Goal: Check status: Check status

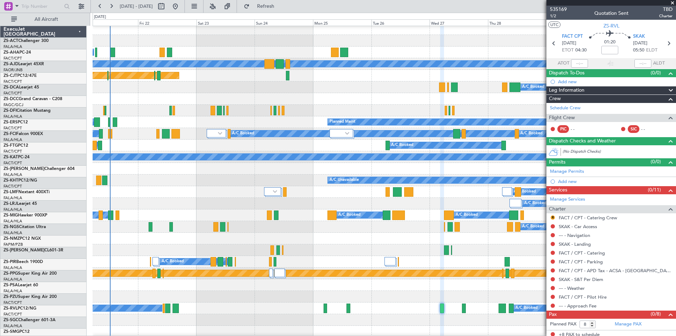
scroll to position [3, 0]
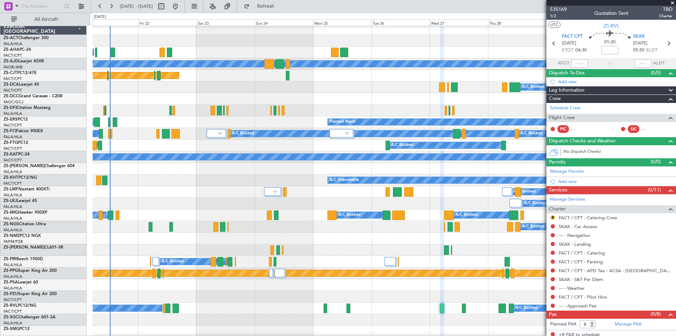
click at [672, 2] on span at bounding box center [672, 3] width 7 height 6
click at [671, 4] on span at bounding box center [672, 3] width 7 height 6
click at [673, 2] on span at bounding box center [672, 3] width 7 height 6
click at [674, 4] on span at bounding box center [672, 3] width 7 height 6
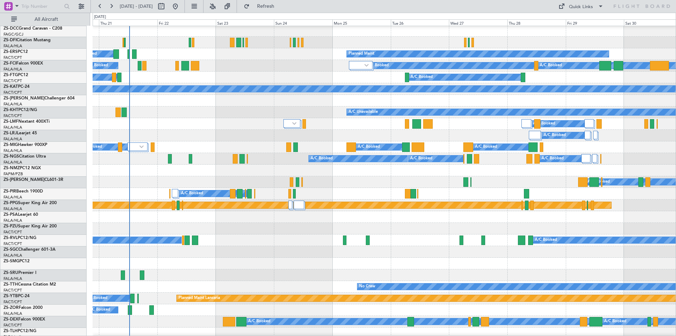
scroll to position [106, 0]
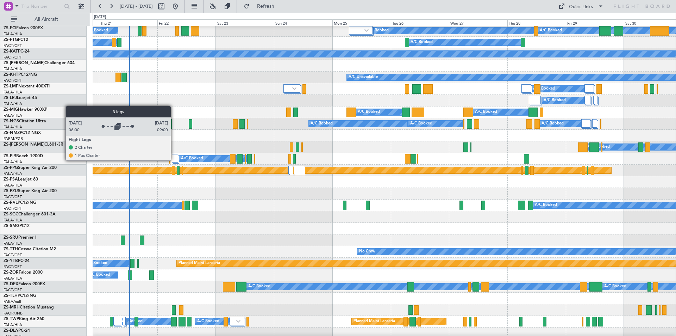
click at [174, 160] on div at bounding box center [175, 158] width 6 height 8
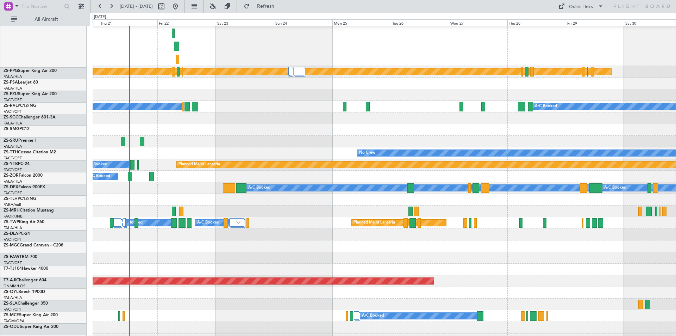
scroll to position [246, 0]
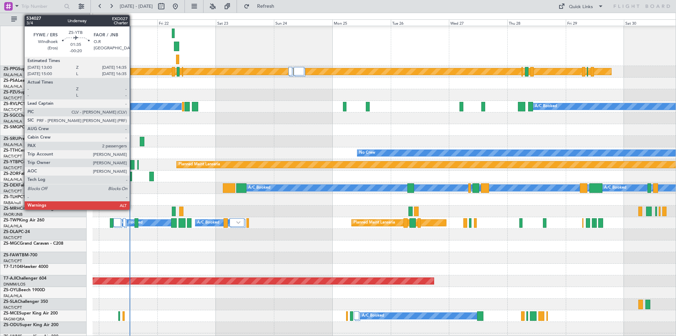
click at [133, 167] on div at bounding box center [132, 165] width 4 height 10
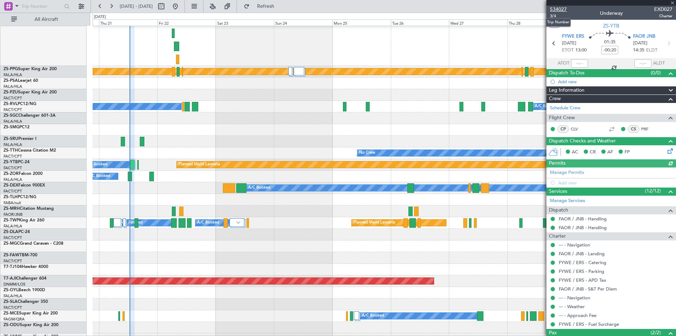
click at [559, 11] on span "534027" at bounding box center [558, 9] width 17 height 7
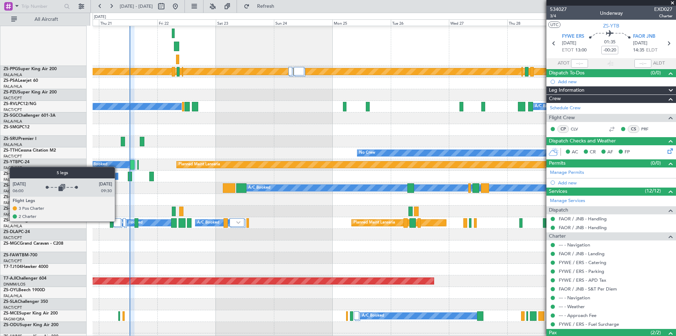
click at [118, 221] on div at bounding box center [117, 222] width 8 height 8
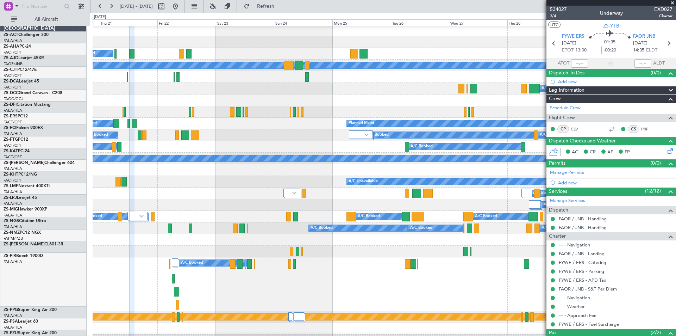
scroll to position [0, 0]
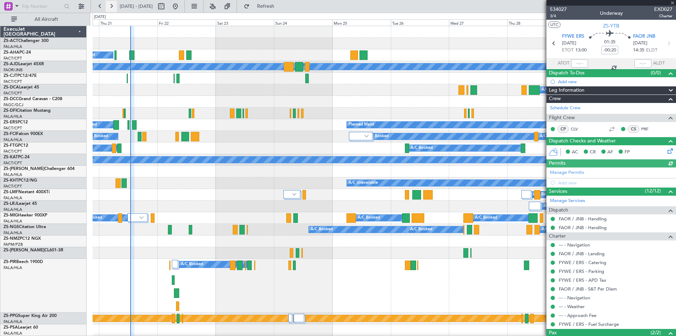
click at [112, 8] on button at bounding box center [111, 6] width 11 height 11
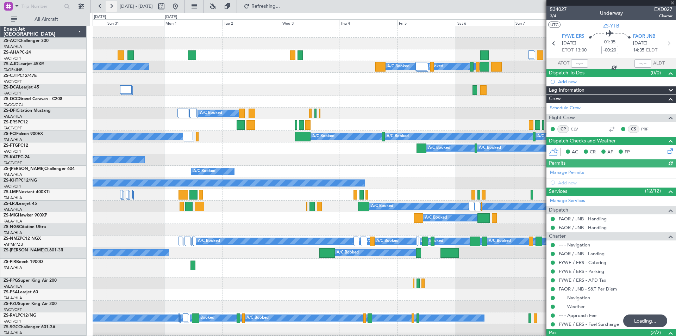
click at [112, 8] on button at bounding box center [111, 6] width 11 height 11
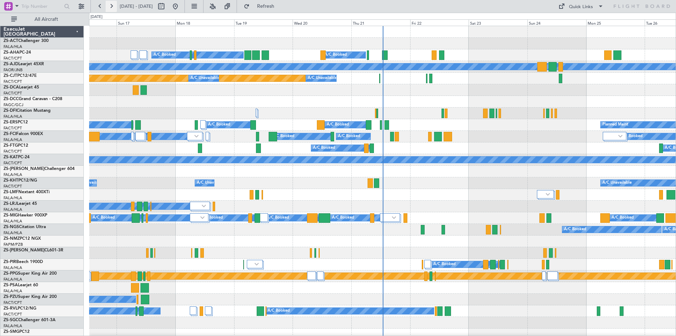
click at [113, 8] on button at bounding box center [111, 6] width 11 height 11
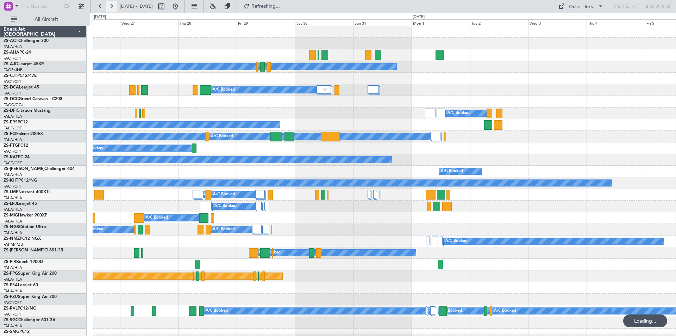
click at [113, 8] on button at bounding box center [111, 6] width 11 height 11
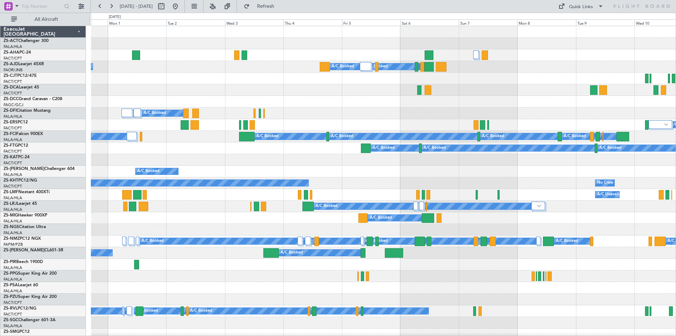
click at [414, 116] on div "A/C Booked" at bounding box center [383, 113] width 585 height 12
